Goal: Information Seeking & Learning: Learn about a topic

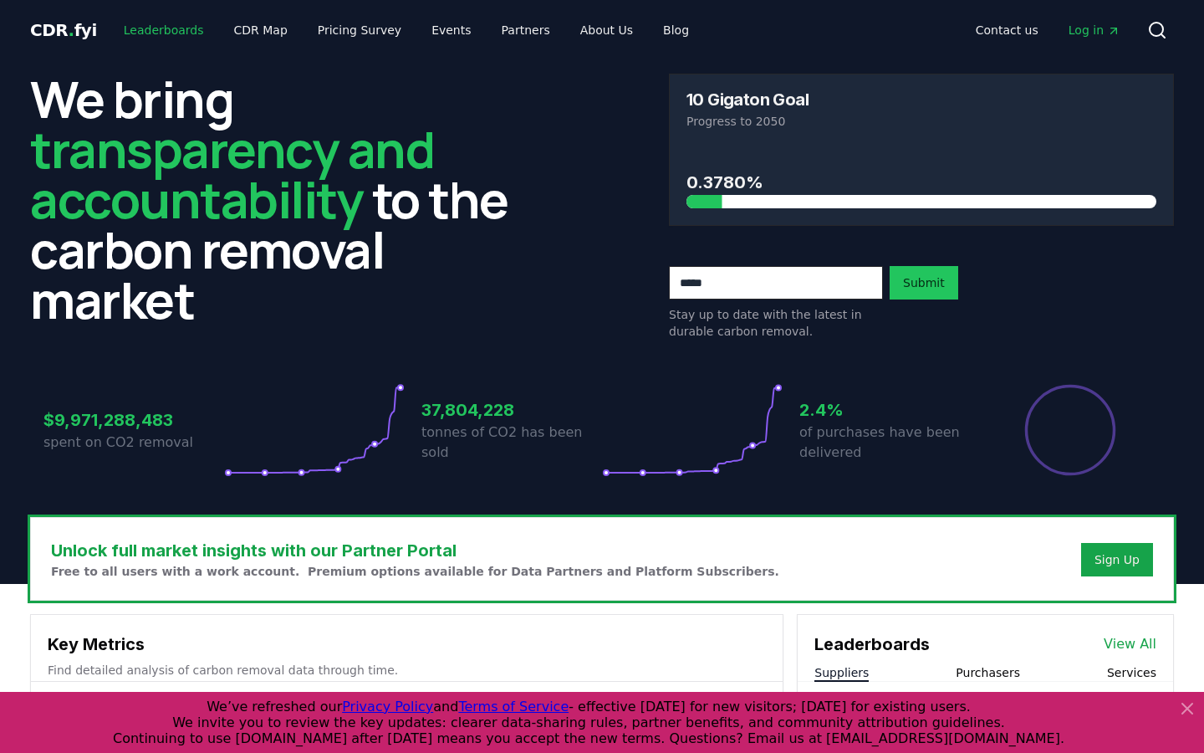
click at [131, 30] on link "Leaderboards" at bounding box center [163, 30] width 107 height 30
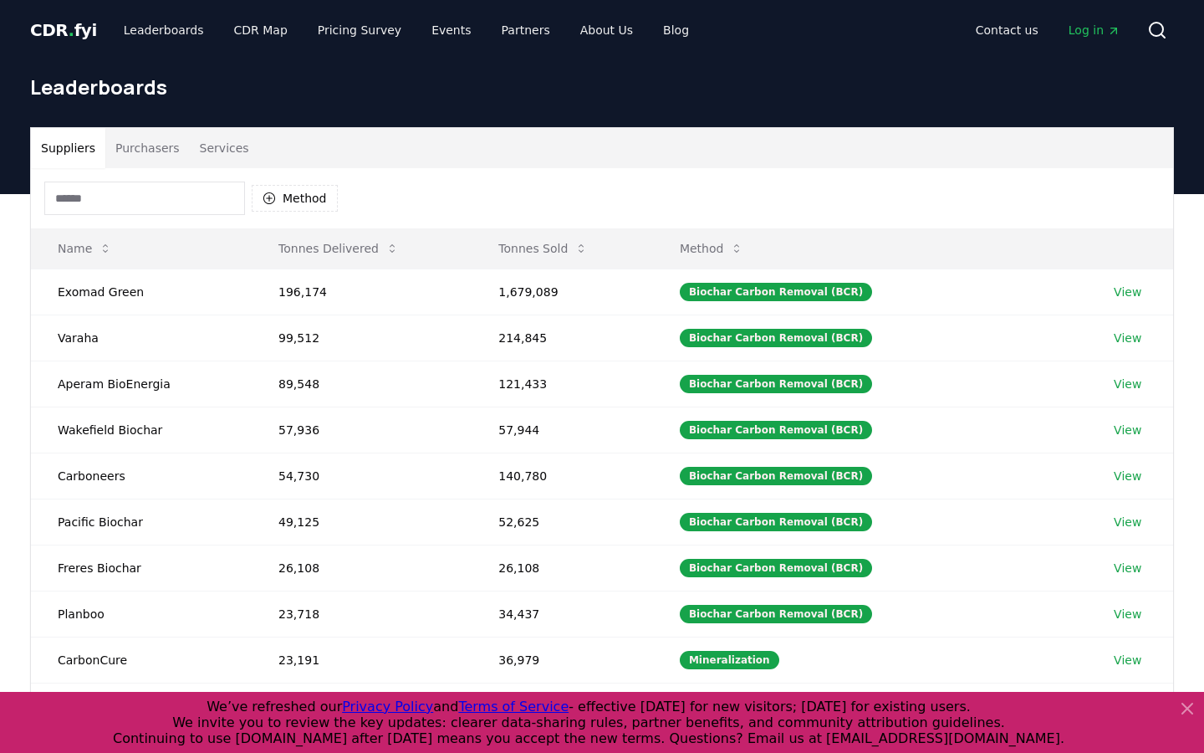
click at [234, 145] on button "Services" at bounding box center [224, 148] width 69 height 40
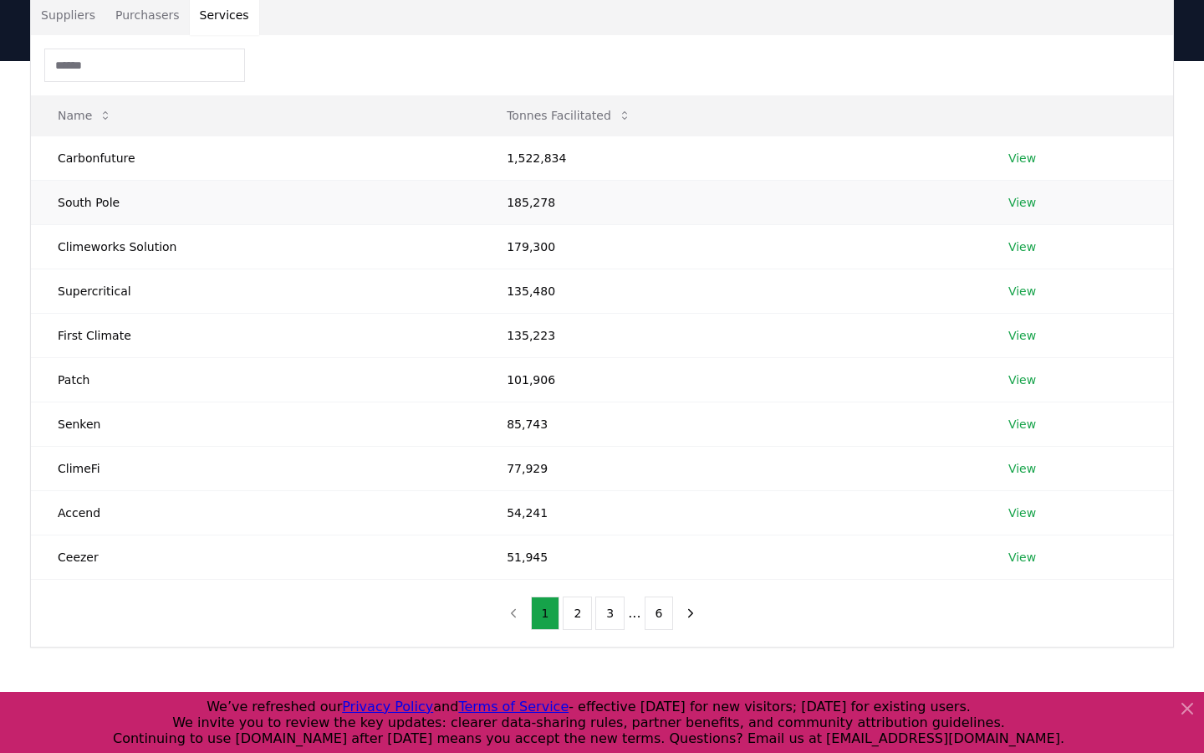
scroll to position [116, 0]
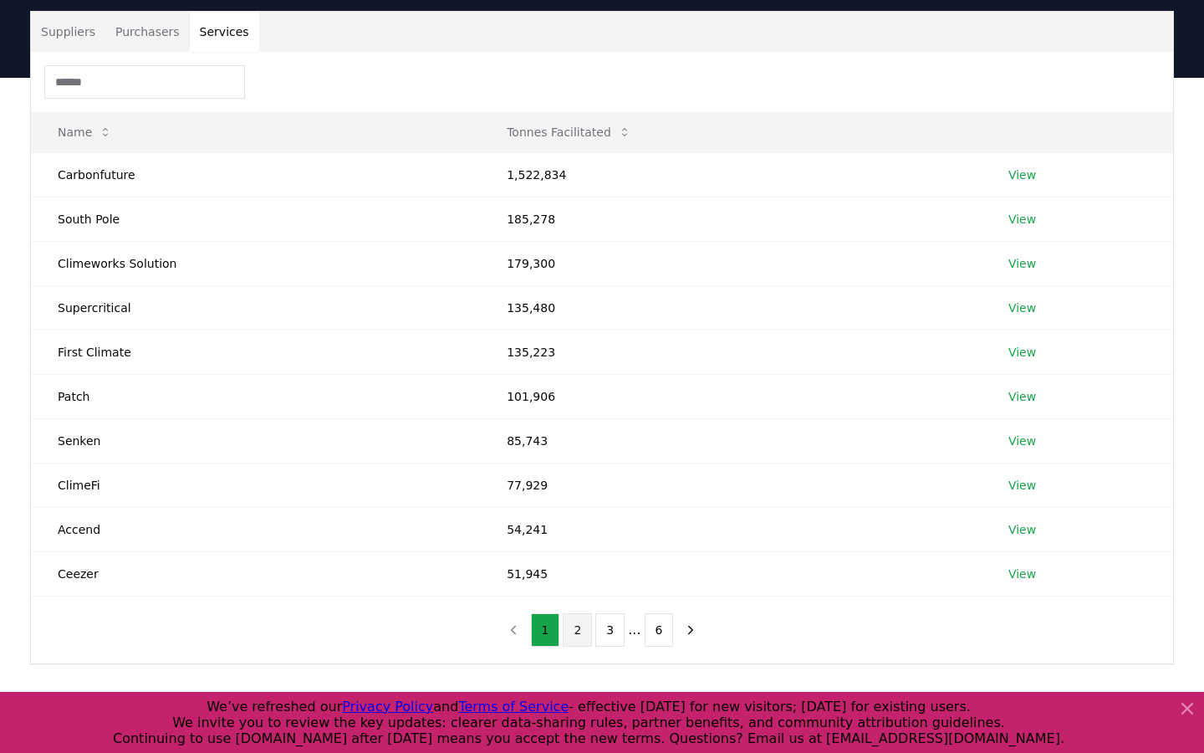
click at [579, 634] on button "2" at bounding box center [577, 629] width 29 height 33
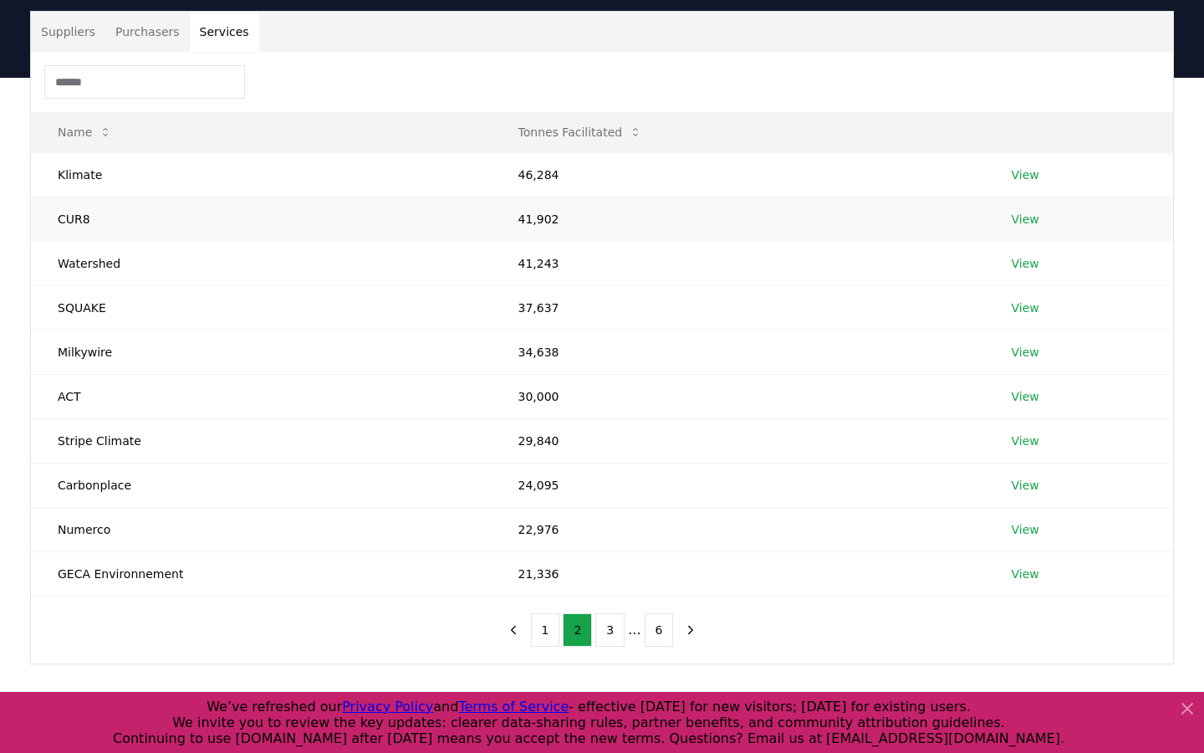
click at [1023, 221] on link "View" at bounding box center [1026, 219] width 28 height 17
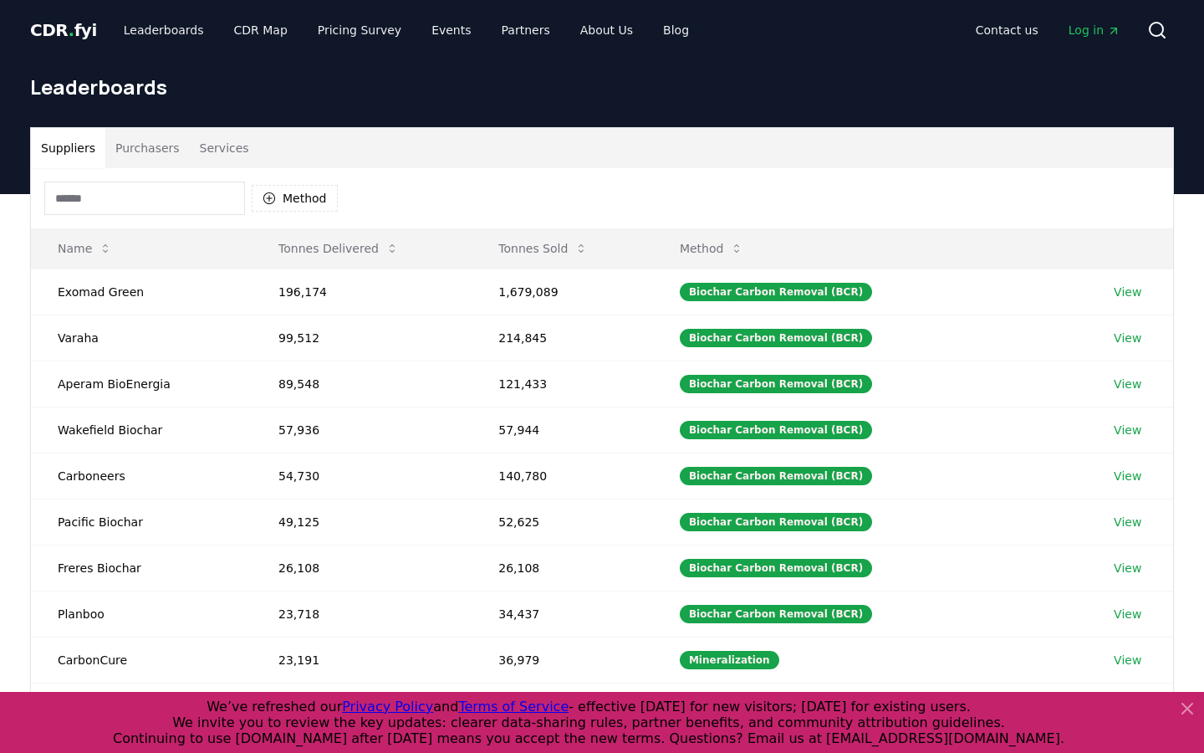
click at [114, 206] on input at bounding box center [144, 197] width 201 height 33
type input "*"
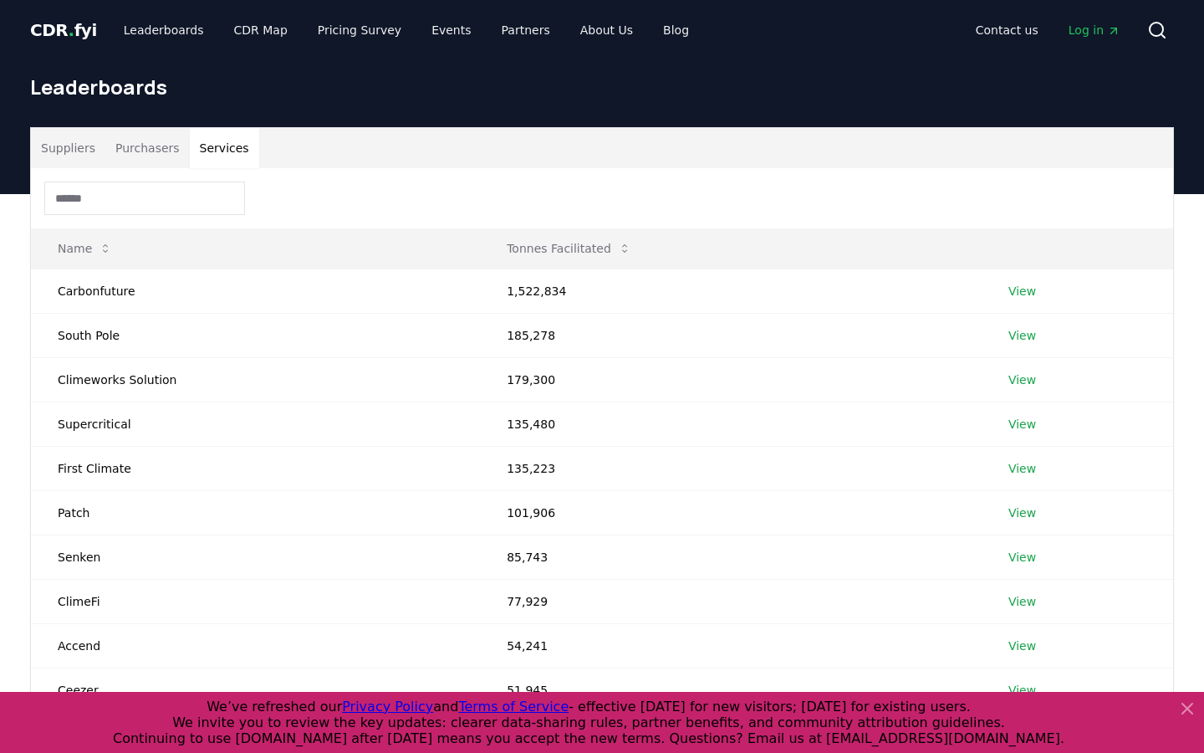
click at [216, 145] on button "Services" at bounding box center [224, 148] width 69 height 40
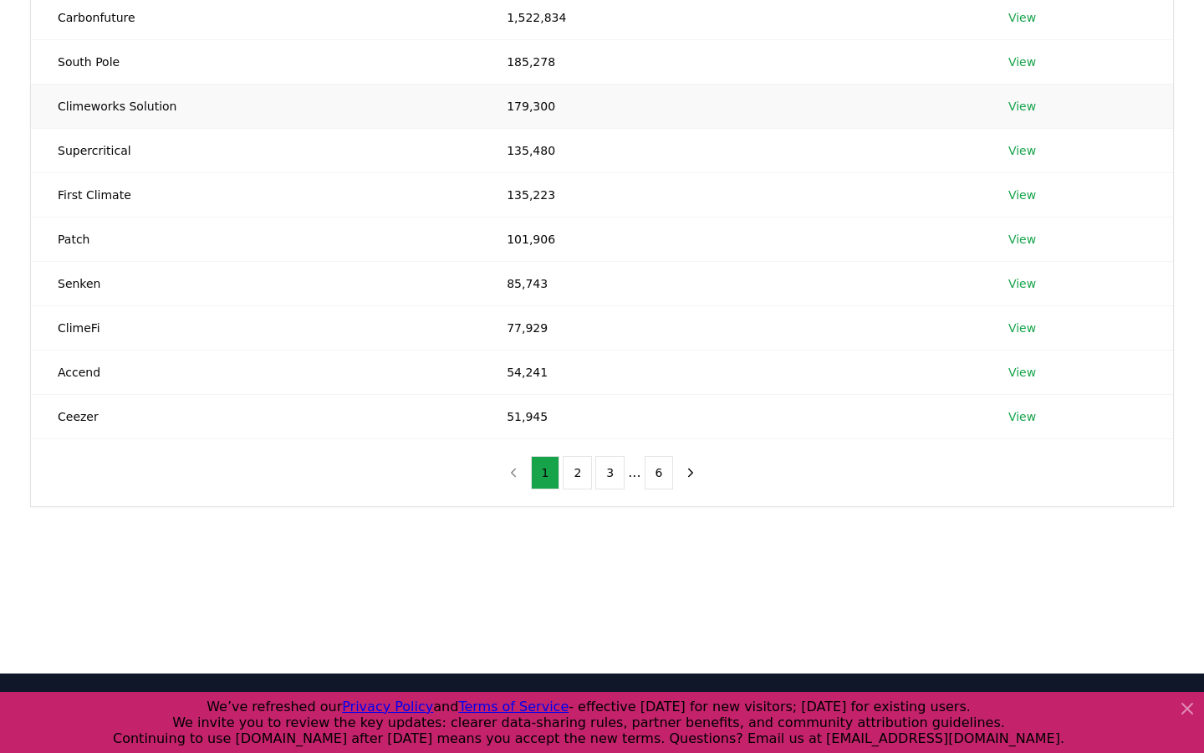
scroll to position [275, 0]
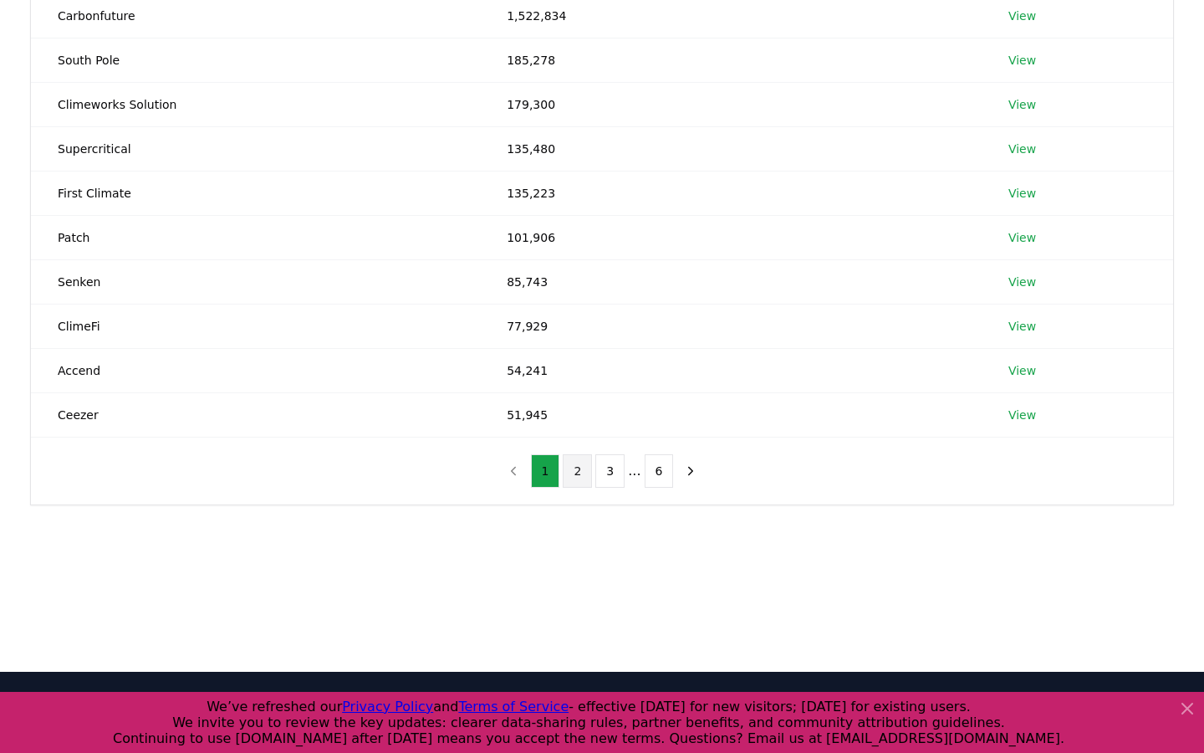
click at [574, 473] on button "2" at bounding box center [577, 470] width 29 height 33
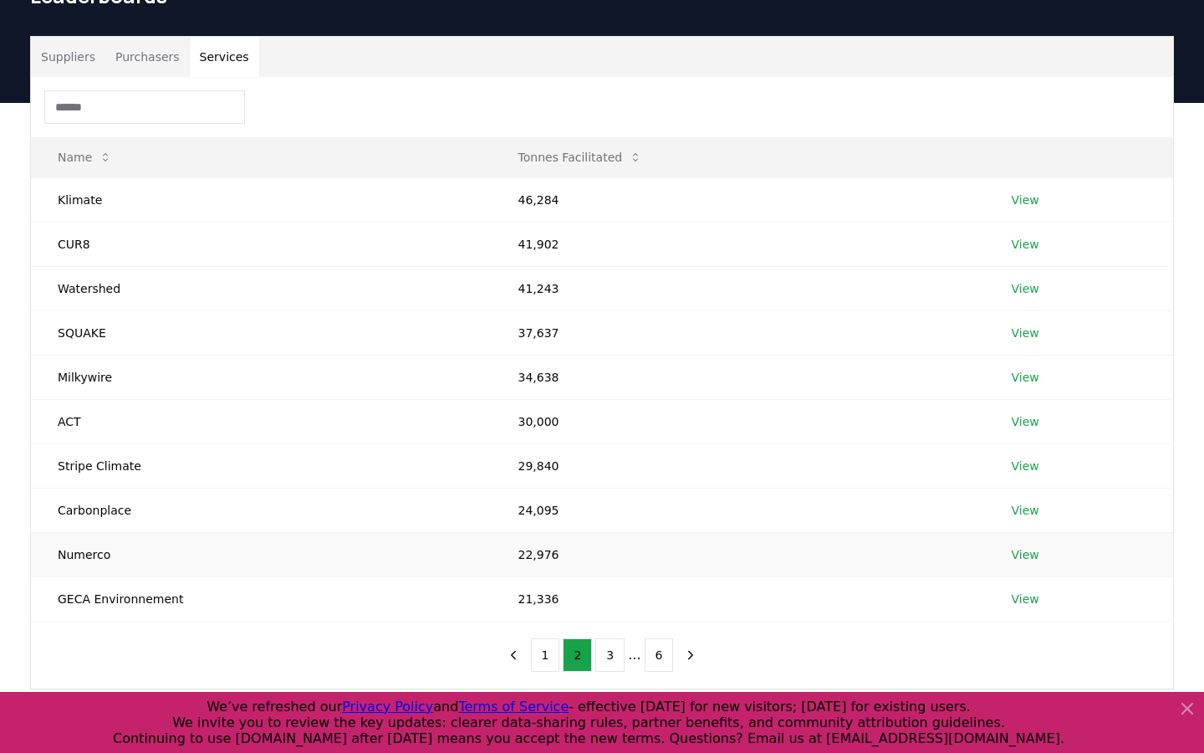
scroll to position [96, 0]
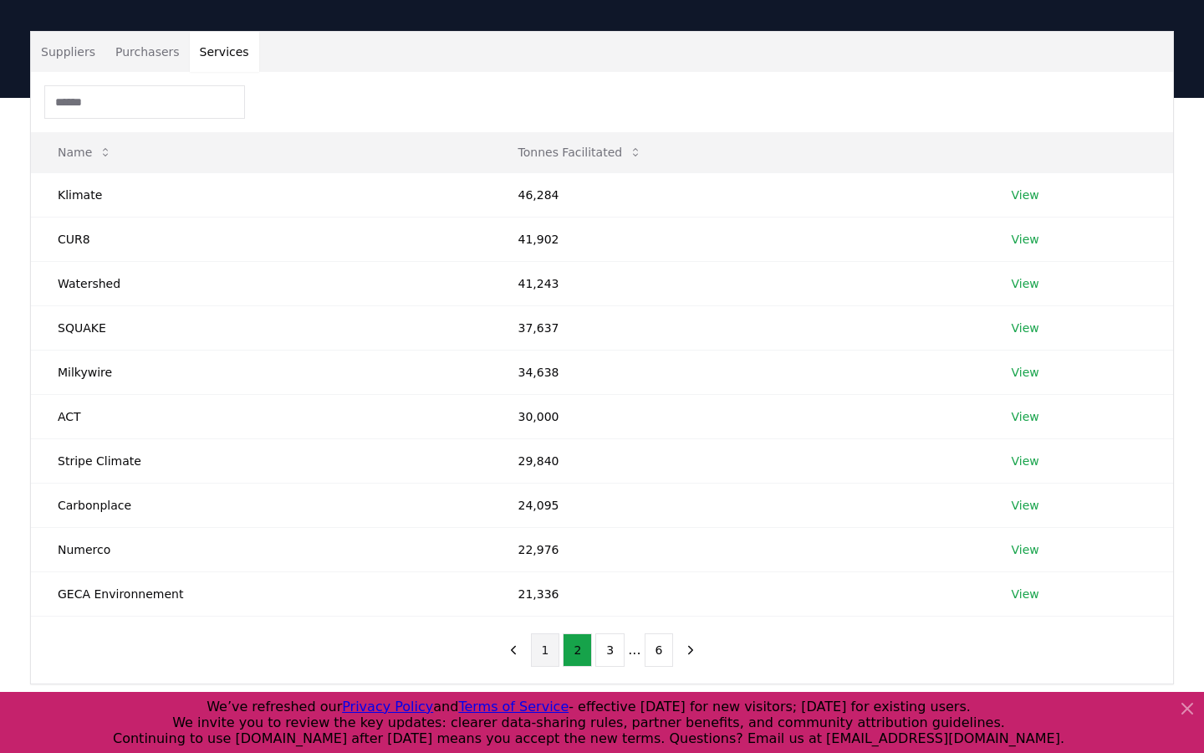
click at [540, 650] on button "1" at bounding box center [545, 649] width 29 height 33
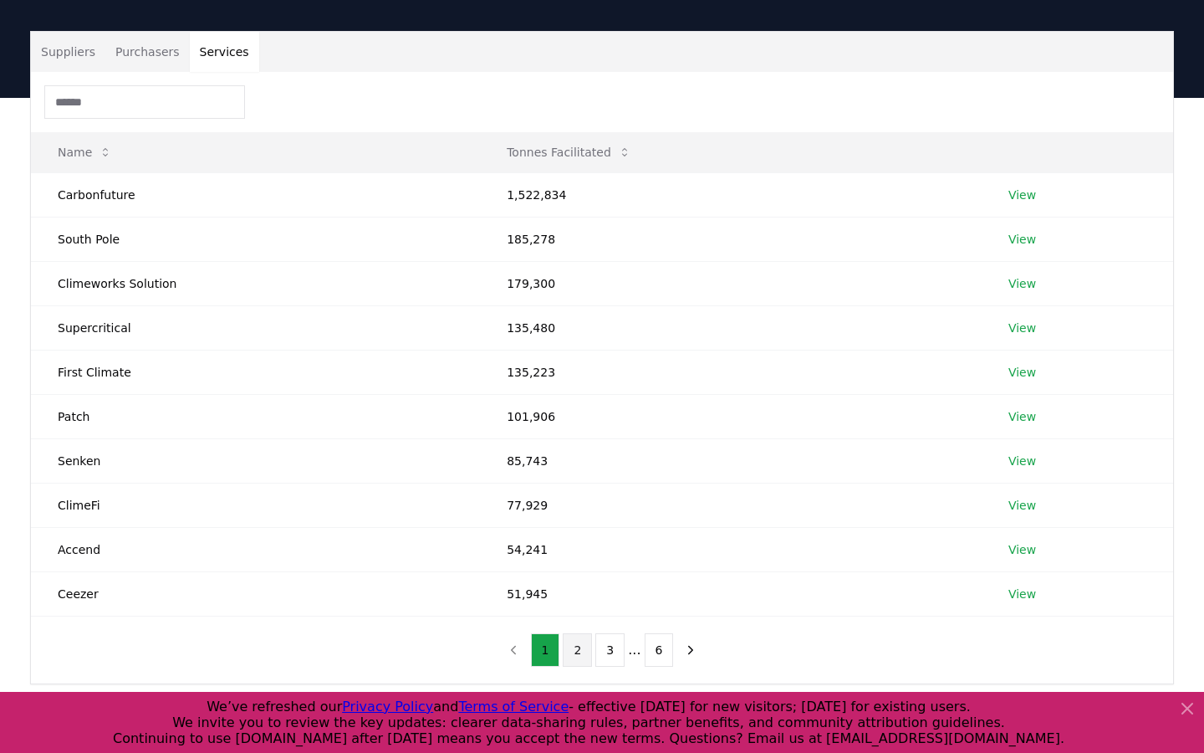
click at [573, 650] on button "2" at bounding box center [577, 649] width 29 height 33
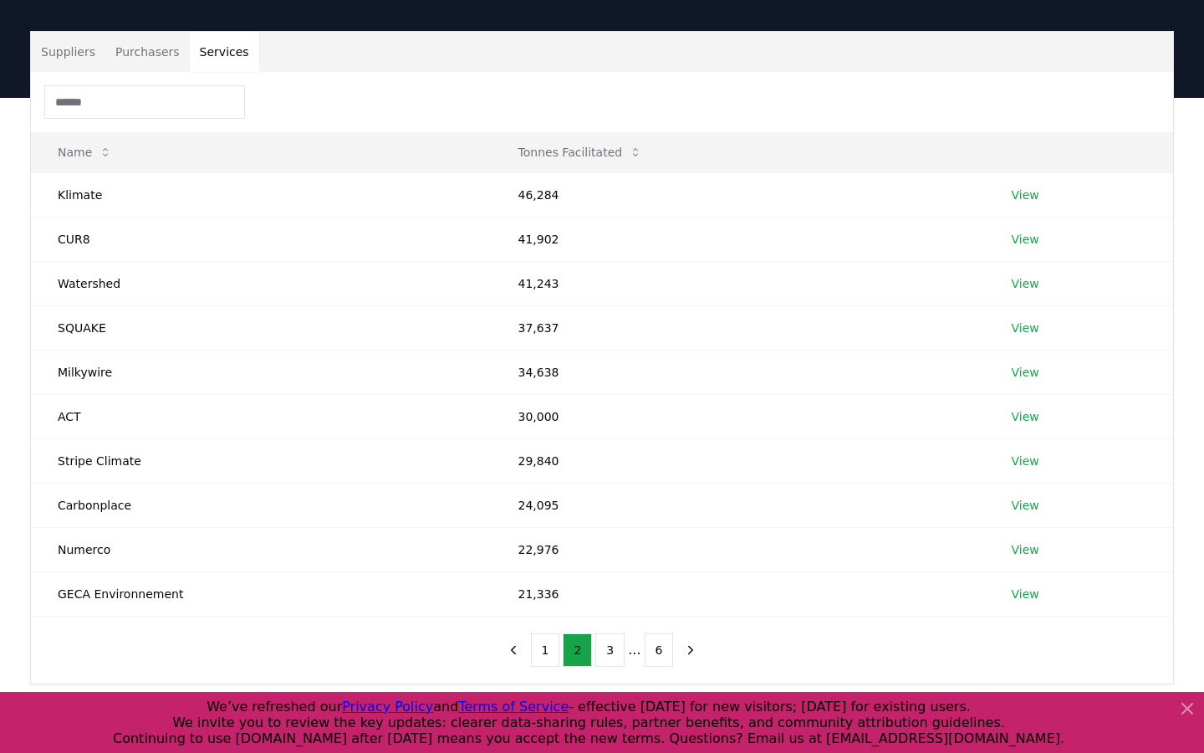
scroll to position [95, 0]
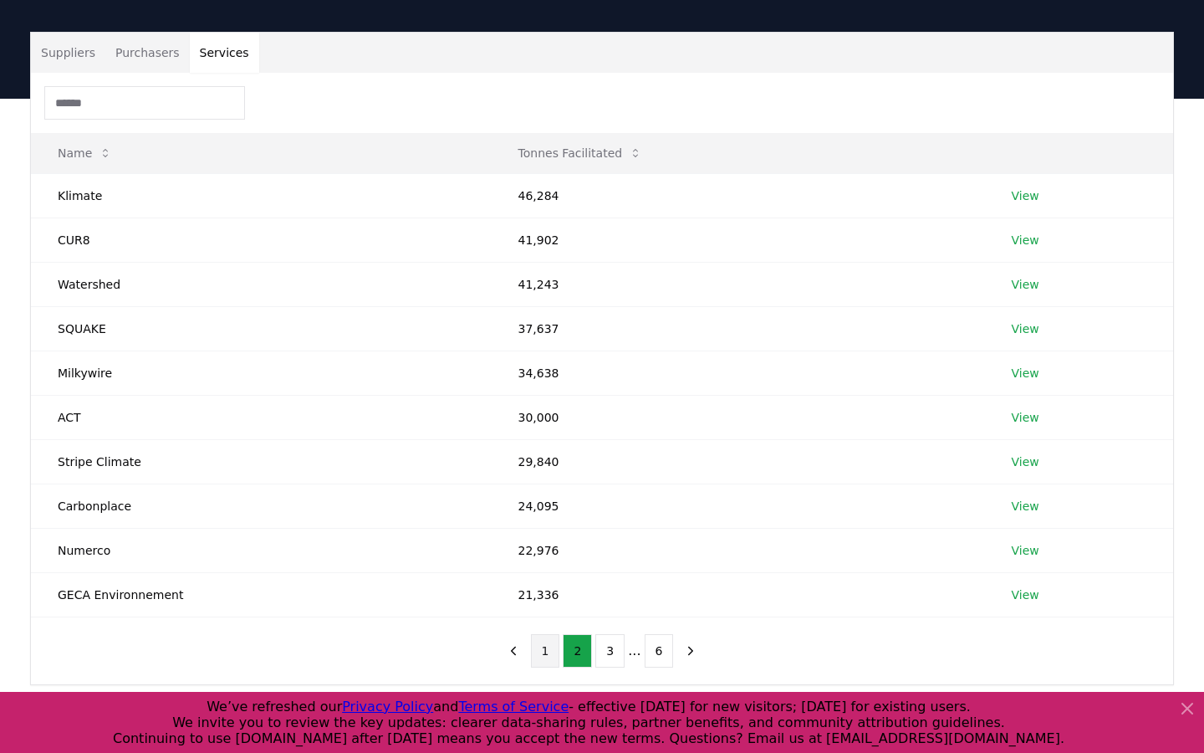
click at [554, 654] on button "1" at bounding box center [545, 650] width 29 height 33
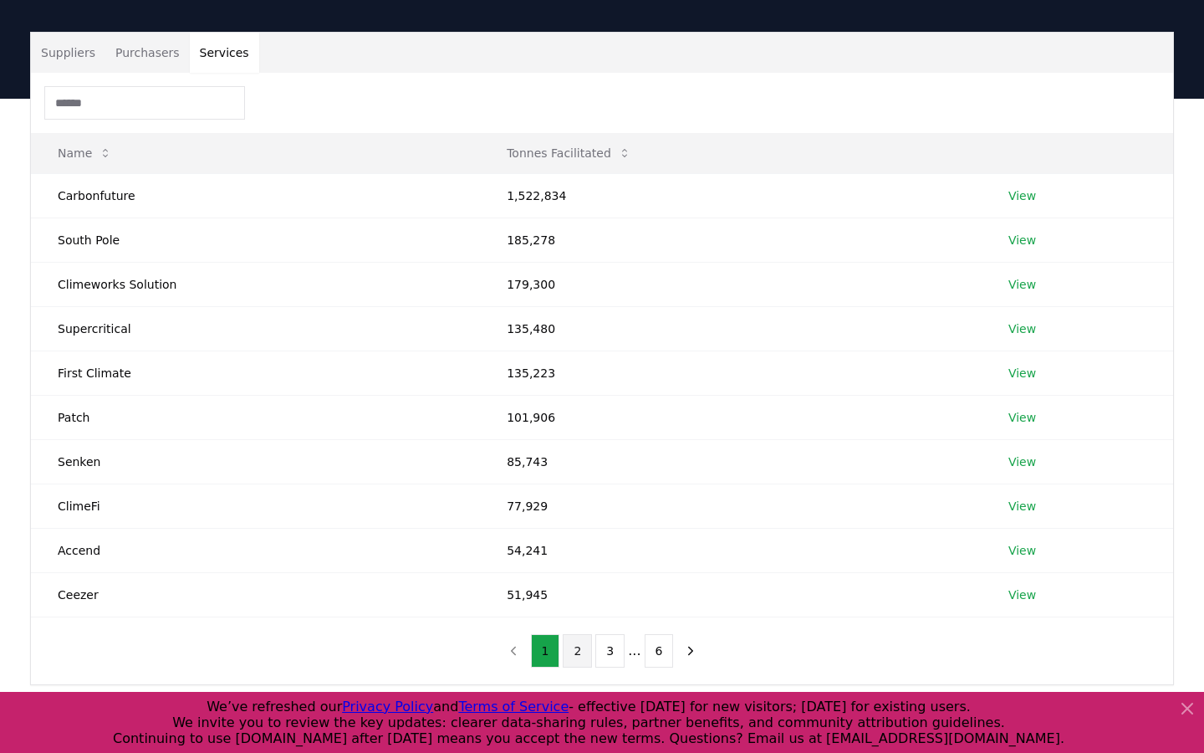
click at [575, 659] on button "2" at bounding box center [577, 650] width 29 height 33
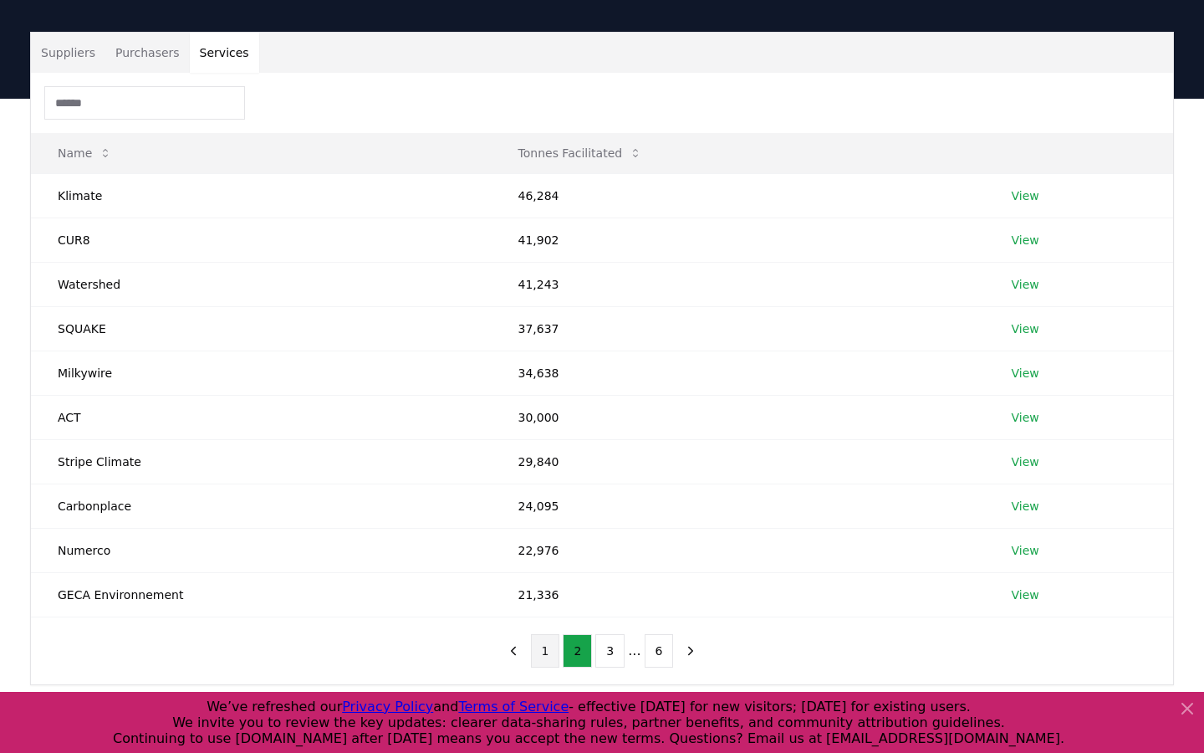
click at [544, 656] on button "1" at bounding box center [545, 650] width 29 height 33
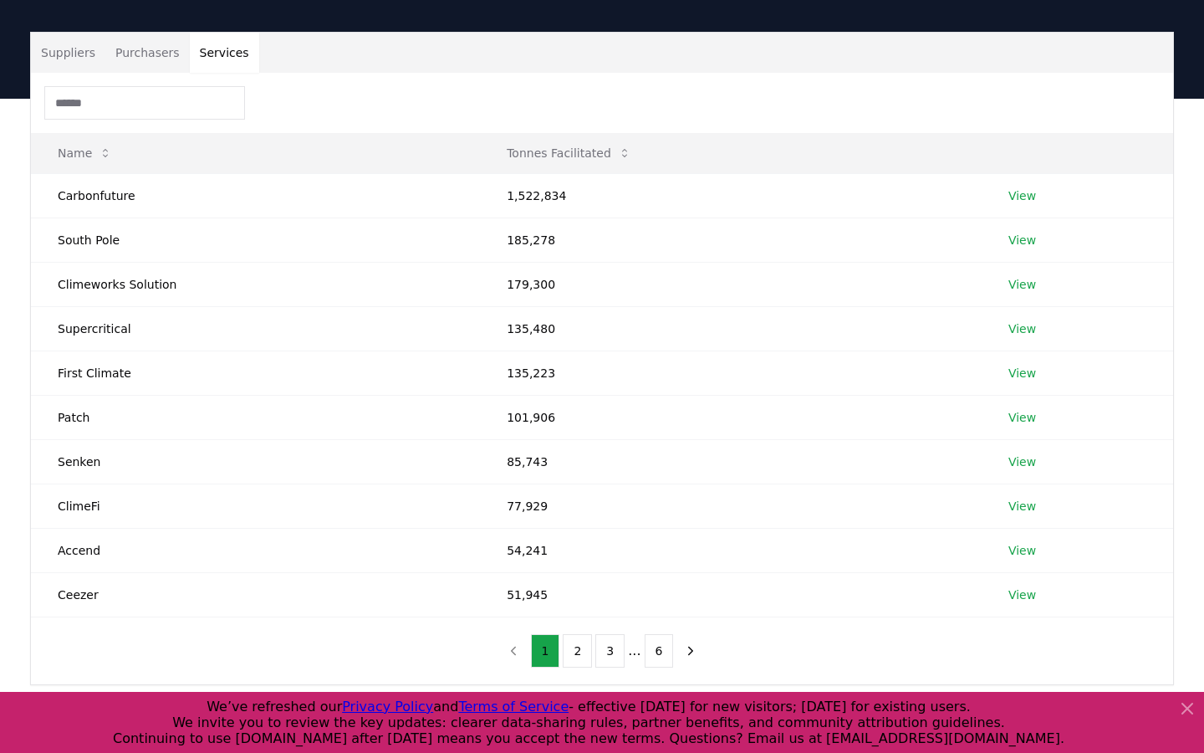
click at [1187, 715] on icon at bounding box center [1187, 708] width 20 height 20
